Goal: Communication & Community: Answer question/provide support

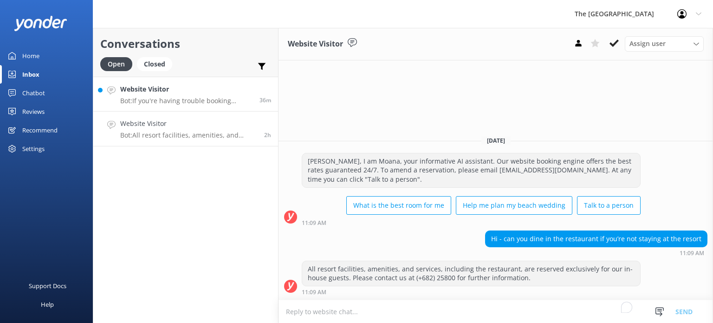
click at [186, 102] on p "Bot: If you're having trouble booking online, please contact our friendly Reser…" at bounding box center [186, 101] width 132 height 8
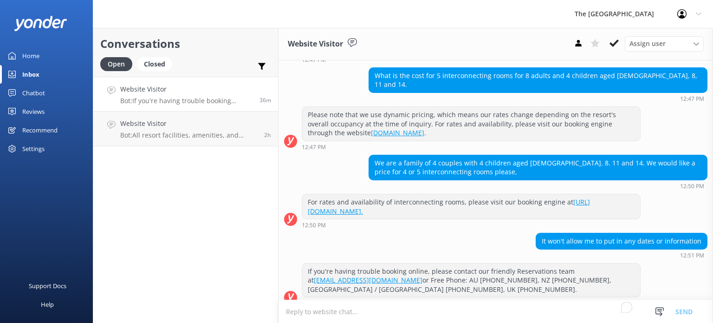
scroll to position [96, 0]
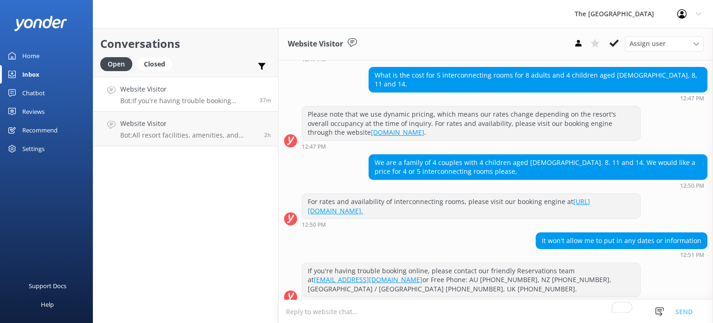
click at [440, 232] on div "It won't allow me to put in any dates or information 12:51 PM" at bounding box center [495, 245] width 434 height 26
click at [424, 306] on textarea "To enrich screen reader interactions, please activate Accessibility in Grammarl…" at bounding box center [495, 311] width 434 height 23
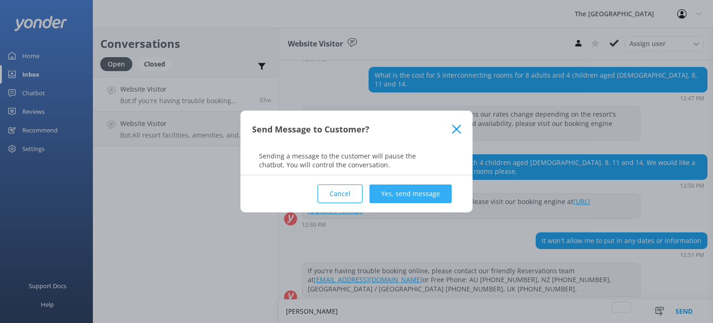
type textarea "[PERSON_NAME]"
click at [411, 188] on button "Yes, send message" at bounding box center [410, 193] width 82 height 19
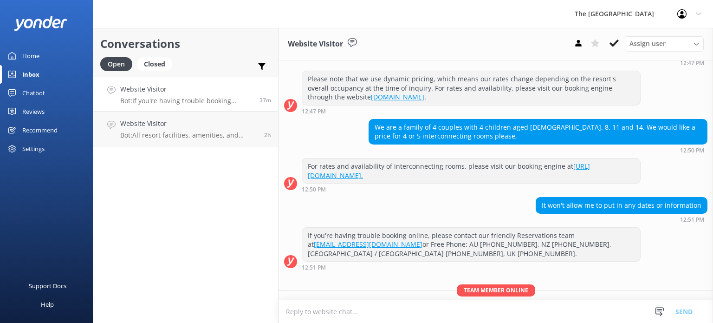
scroll to position [156, 0]
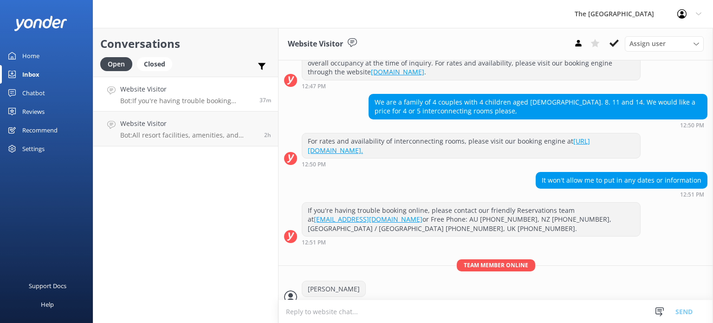
click at [343, 317] on textarea "To enrich screen reader interactions, please activate Accessibility in Grammarl…" at bounding box center [495, 311] width 434 height 23
type textarea "May I know your preferred stay dates so I can check and advise."
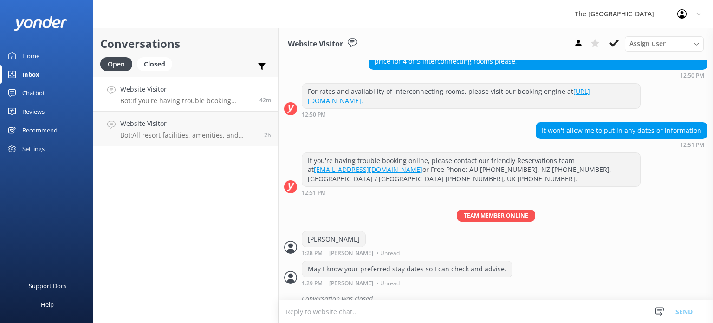
scroll to position [206, 0]
